Goal: Navigation & Orientation: Find specific page/section

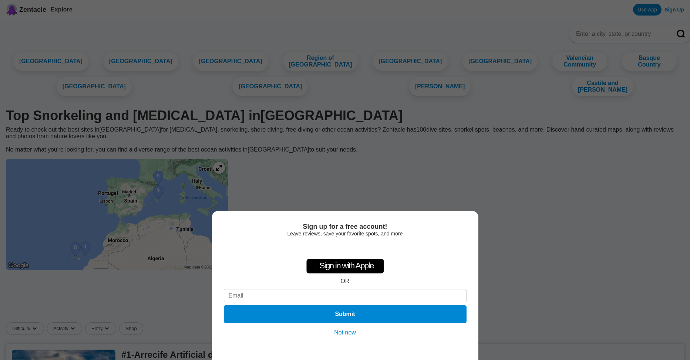
click at [338, 330] on button "Not now" at bounding box center [345, 332] width 26 height 7
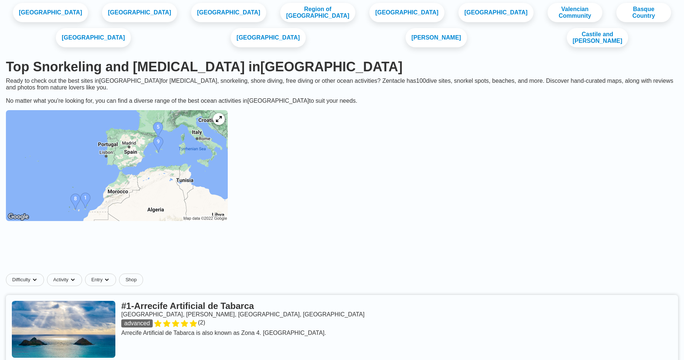
scroll to position [37, 0]
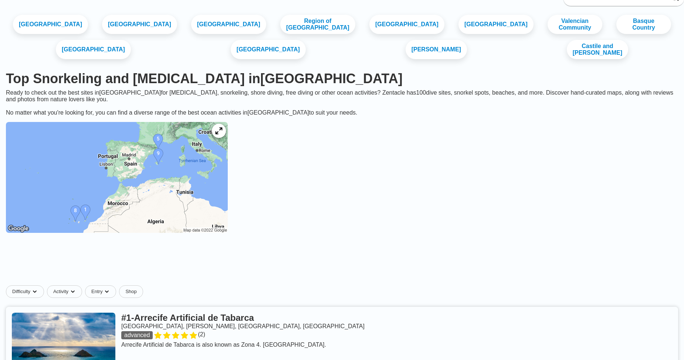
click at [222, 135] on icon at bounding box center [218, 131] width 7 height 7
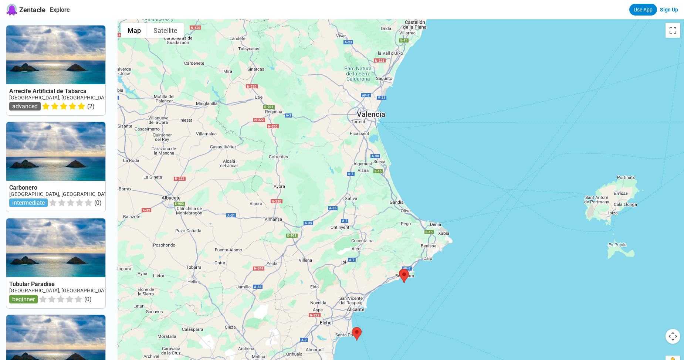
drag, startPoint x: 478, startPoint y: 161, endPoint x: 434, endPoint y: 304, distance: 149.4
click at [434, 304] on div at bounding box center [401, 199] width 567 height 360
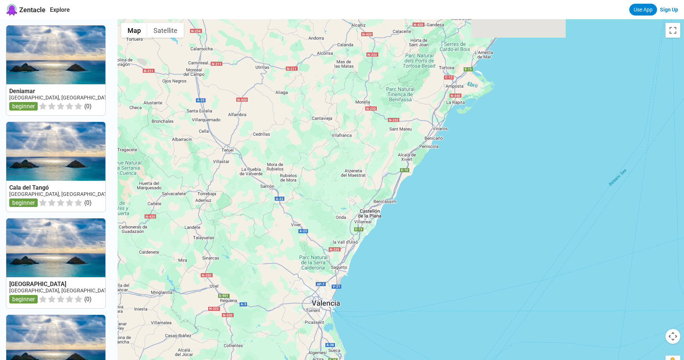
drag, startPoint x: 468, startPoint y: 94, endPoint x: 420, endPoint y: 289, distance: 200.0
click at [420, 289] on div at bounding box center [401, 199] width 567 height 360
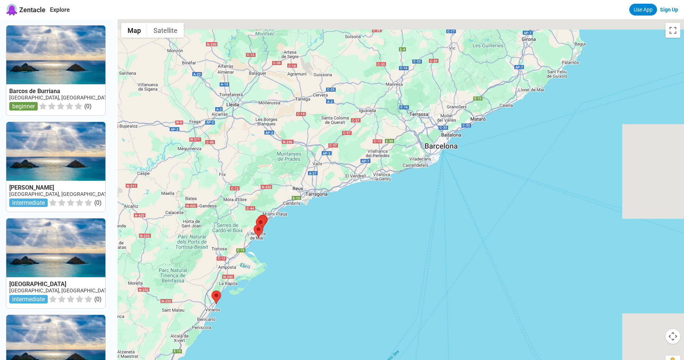
drag, startPoint x: 497, startPoint y: 119, endPoint x: 286, endPoint y: 261, distance: 254.5
click at [286, 261] on div at bounding box center [401, 199] width 567 height 360
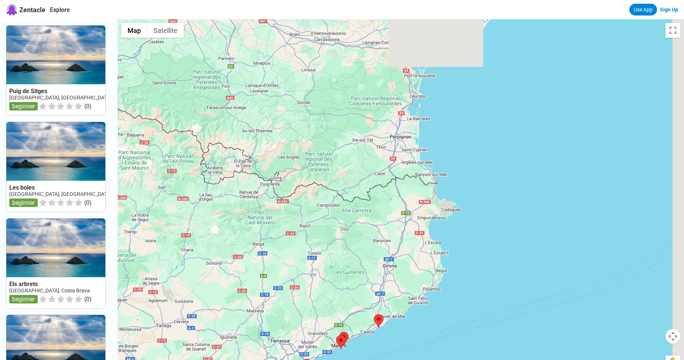
drag, startPoint x: 589, startPoint y: 97, endPoint x: 461, endPoint y: 328, distance: 265.3
click at [461, 328] on div at bounding box center [401, 199] width 567 height 360
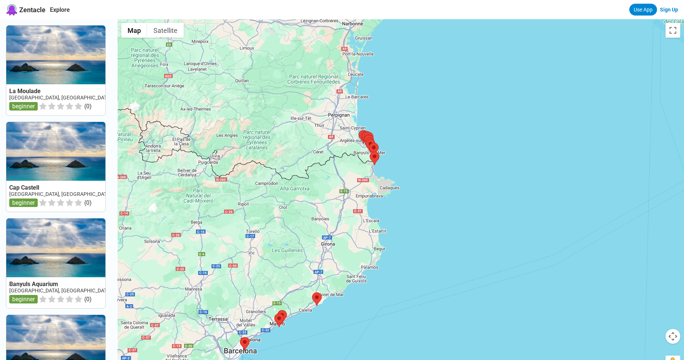
drag, startPoint x: 503, startPoint y: 85, endPoint x: 446, endPoint y: 48, distance: 68.0
click at [446, 48] on div at bounding box center [401, 199] width 567 height 360
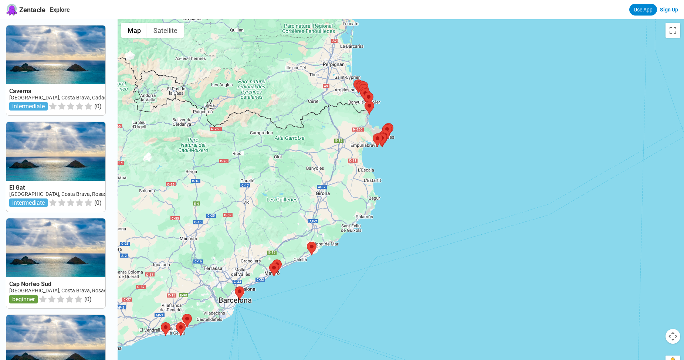
drag, startPoint x: 424, startPoint y: 198, endPoint x: 417, endPoint y: 149, distance: 49.6
click at [417, 149] on div at bounding box center [401, 199] width 567 height 360
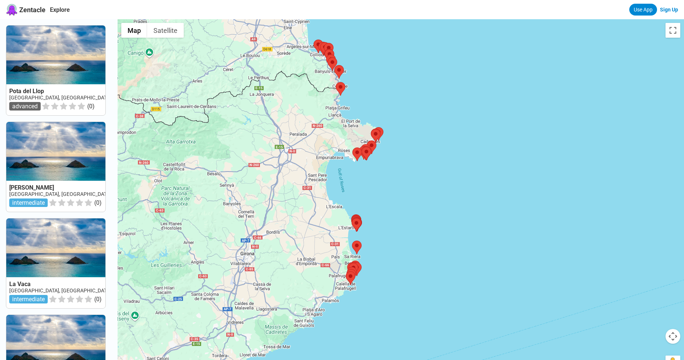
drag, startPoint x: 396, startPoint y: 192, endPoint x: 412, endPoint y: 209, distance: 23.3
click at [412, 209] on div at bounding box center [401, 199] width 567 height 360
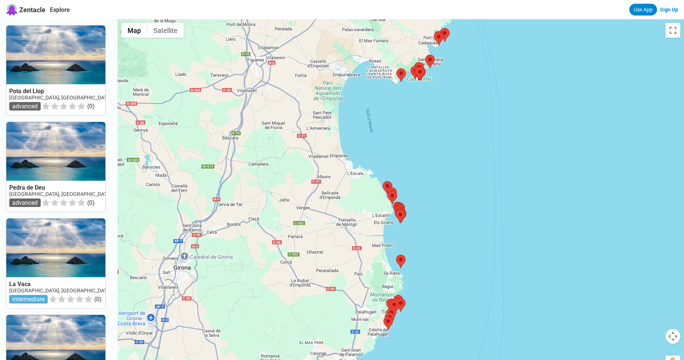
drag, startPoint x: 374, startPoint y: 187, endPoint x: 472, endPoint y: 155, distance: 102.7
click at [472, 155] on div at bounding box center [401, 199] width 567 height 360
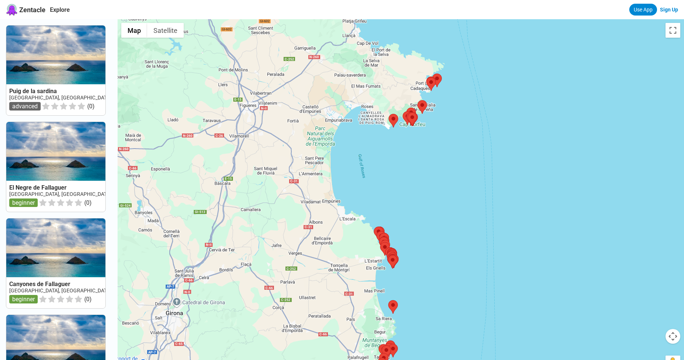
drag, startPoint x: 455, startPoint y: 111, endPoint x: 447, endPoint y: 159, distance: 48.0
click at [447, 159] on div at bounding box center [401, 199] width 567 height 360
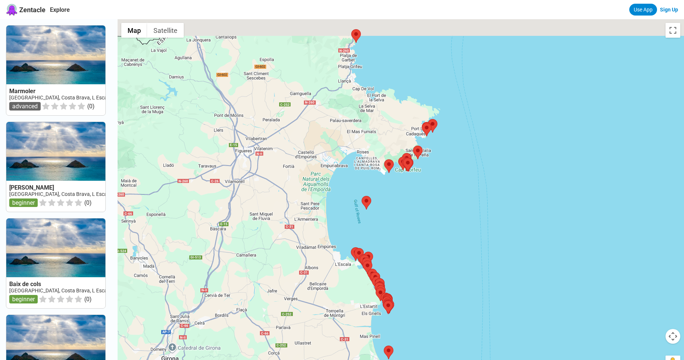
drag, startPoint x: 453, startPoint y: 153, endPoint x: 449, endPoint y: 202, distance: 48.6
click at [449, 202] on div at bounding box center [401, 199] width 567 height 360
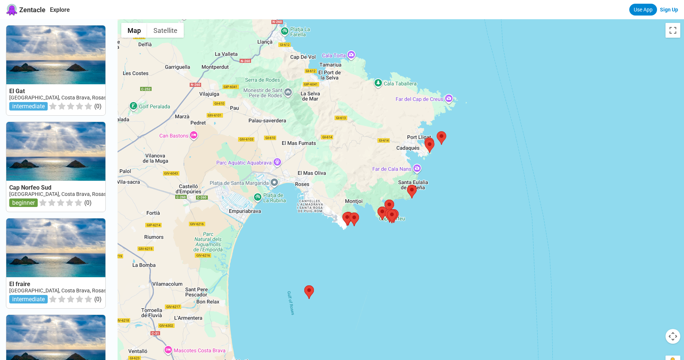
drag, startPoint x: 433, startPoint y: 200, endPoint x: 455, endPoint y: 242, distance: 46.8
click at [455, 242] on div at bounding box center [401, 199] width 567 height 360
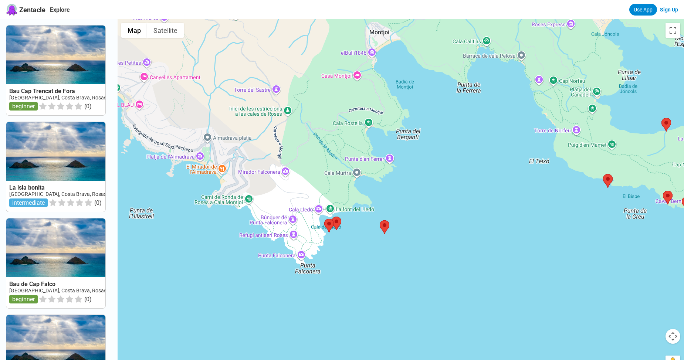
drag, startPoint x: 333, startPoint y: 203, endPoint x: 407, endPoint y: 290, distance: 113.4
click at [407, 290] on div at bounding box center [401, 199] width 567 height 360
click at [339, 223] on img at bounding box center [337, 224] width 10 height 14
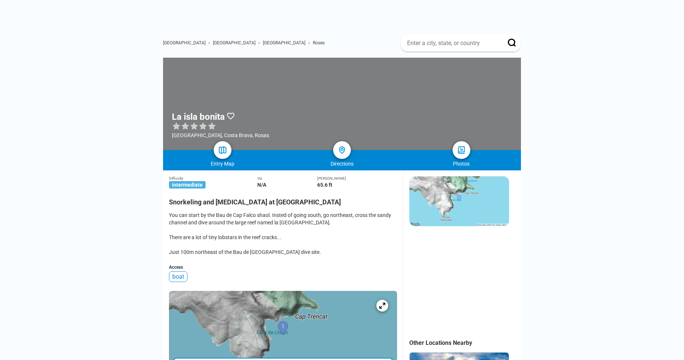
scroll to position [74, 0]
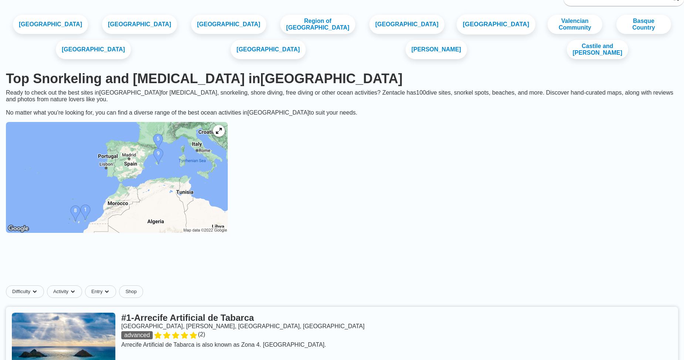
click at [457, 29] on link "[GEOGRAPHIC_DATA]" at bounding box center [496, 24] width 79 height 20
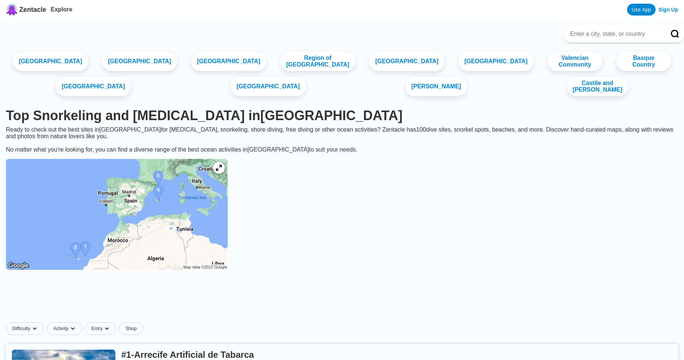
scroll to position [37, 0]
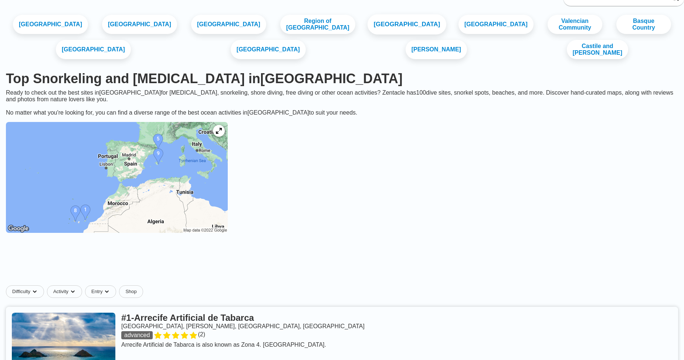
click at [368, 26] on link "[GEOGRAPHIC_DATA]" at bounding box center [407, 24] width 79 height 20
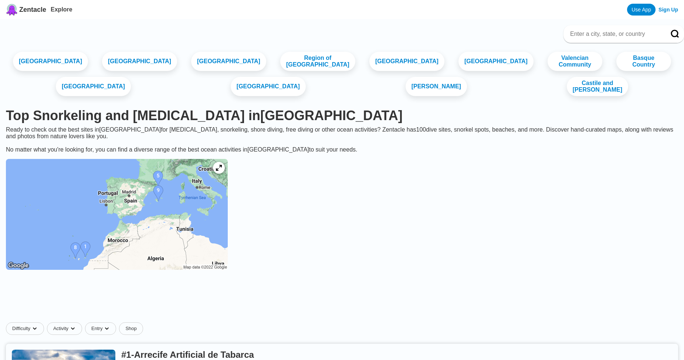
scroll to position [37, 0]
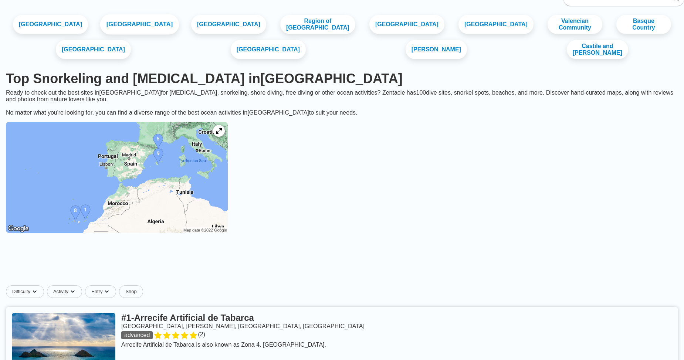
click at [122, 28] on link "[GEOGRAPHIC_DATA]" at bounding box center [139, 24] width 79 height 20
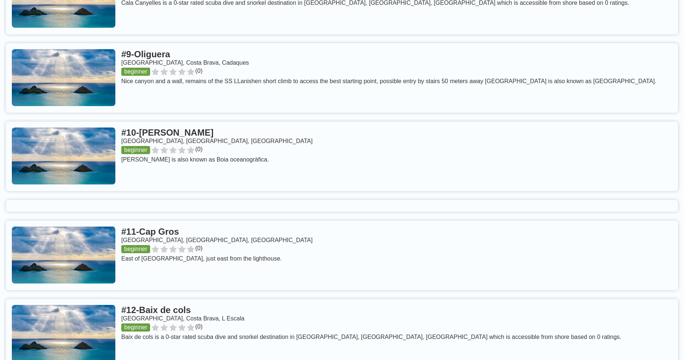
scroll to position [1036, 0]
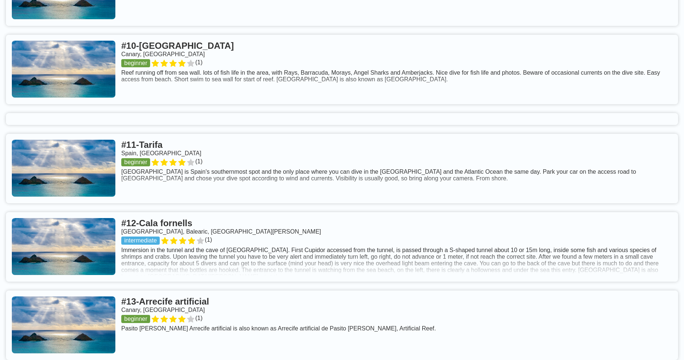
scroll to position [37, 0]
